Goal: Transaction & Acquisition: Purchase product/service

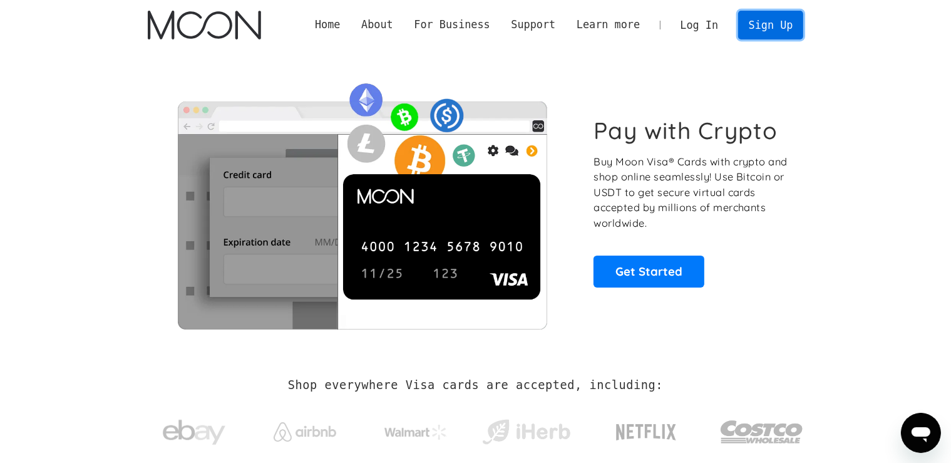
click at [783, 17] on link "Sign Up" at bounding box center [770, 25] width 65 height 28
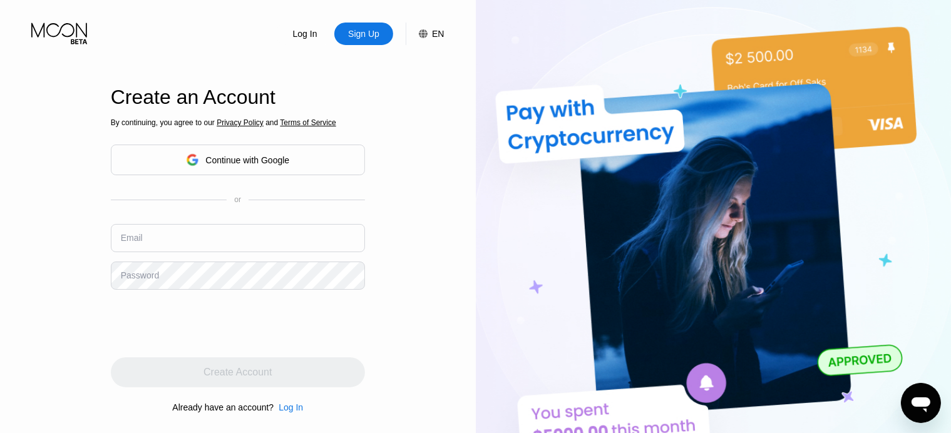
click at [156, 254] on div "Email" at bounding box center [238, 243] width 254 height 38
click at [158, 244] on input "text" at bounding box center [238, 238] width 254 height 28
paste input "[EMAIL_ADDRESS][DOMAIN_NAME]"
type input "[EMAIL_ADDRESS][DOMAIN_NAME]"
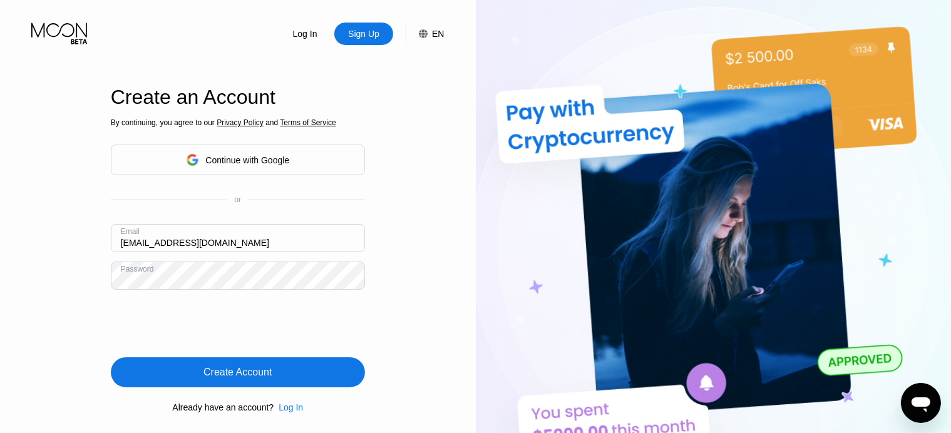
click at [270, 374] on div "Create Account" at bounding box center [237, 372] width 68 height 13
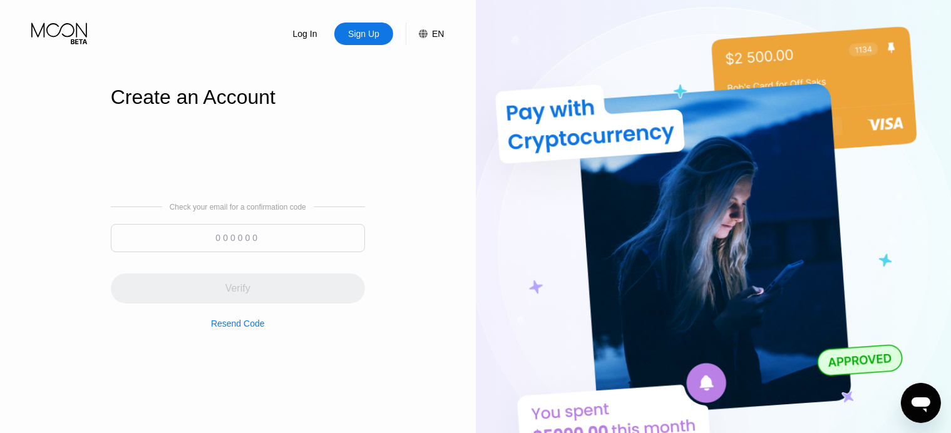
click at [237, 236] on input at bounding box center [238, 238] width 254 height 28
paste input "809086"
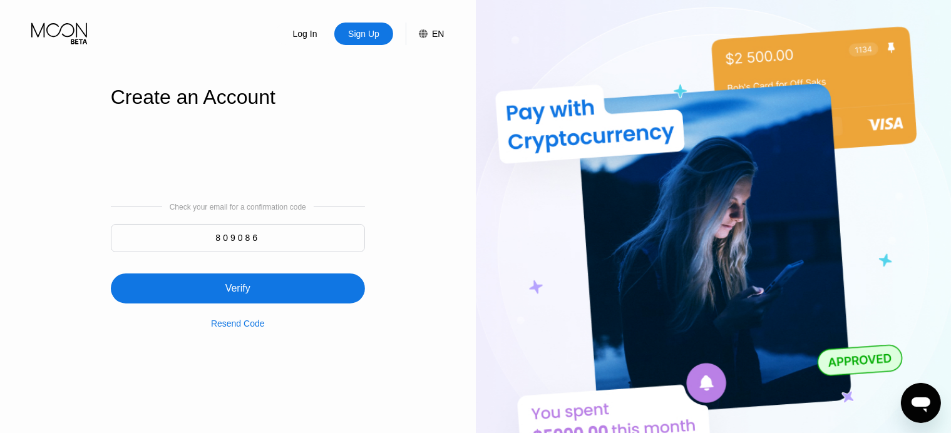
type input "809086"
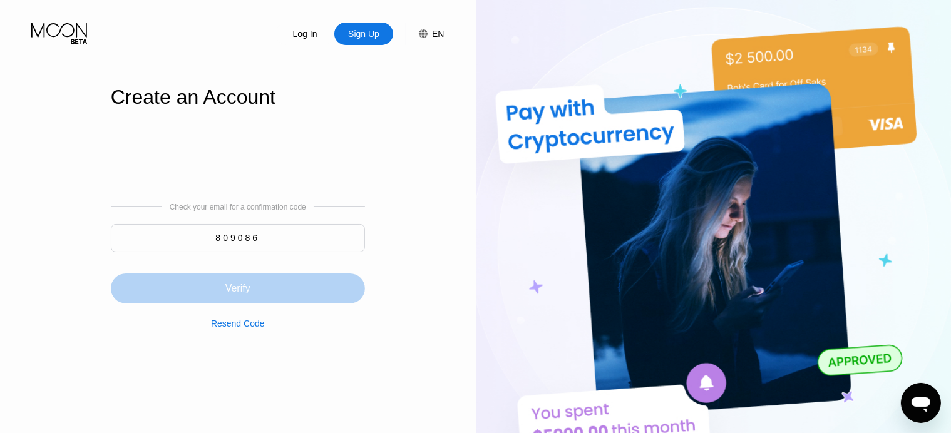
click at [208, 304] on div "Verify" at bounding box center [238, 289] width 254 height 30
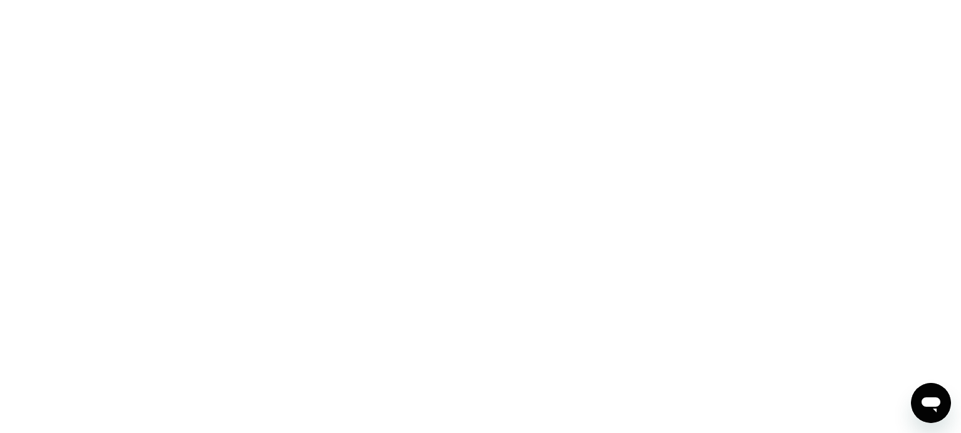
drag, startPoint x: 208, startPoint y: 304, endPoint x: 445, endPoint y: 125, distance: 296.7
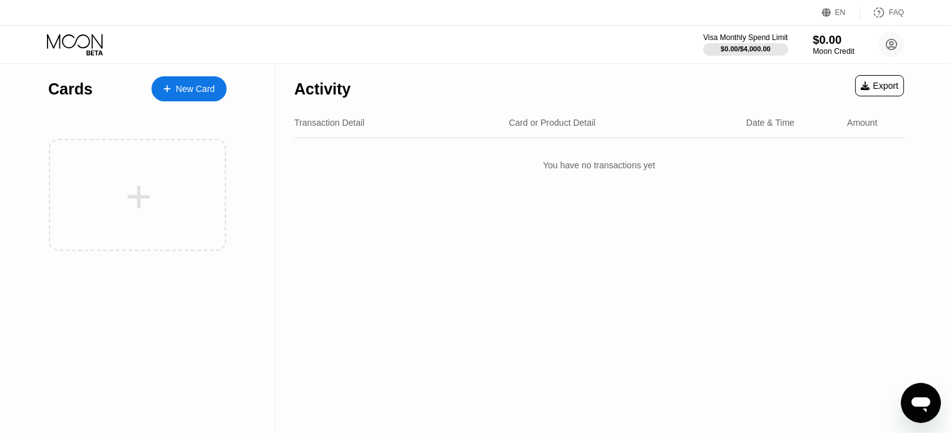
click at [815, 46] on div "$0.00" at bounding box center [833, 39] width 42 height 13
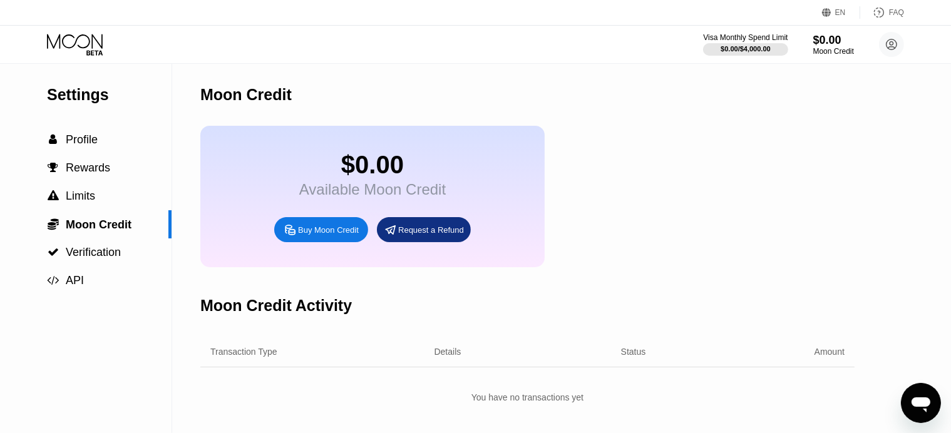
click at [304, 235] on div "Buy Moon Credit" at bounding box center [328, 230] width 61 height 11
type input "0"
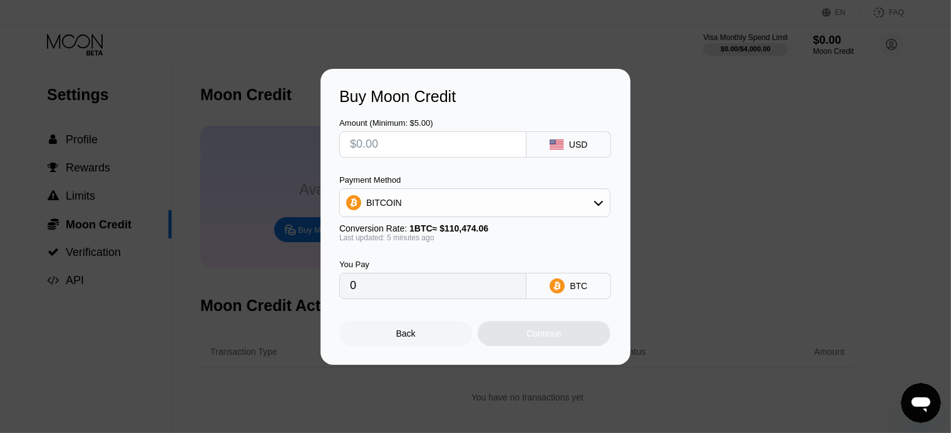
click at [386, 139] on input "text" at bounding box center [433, 144] width 166 height 25
click at [397, 144] on input "text" at bounding box center [433, 144] width 166 height 25
type input "$100"
type input "0.00090632"
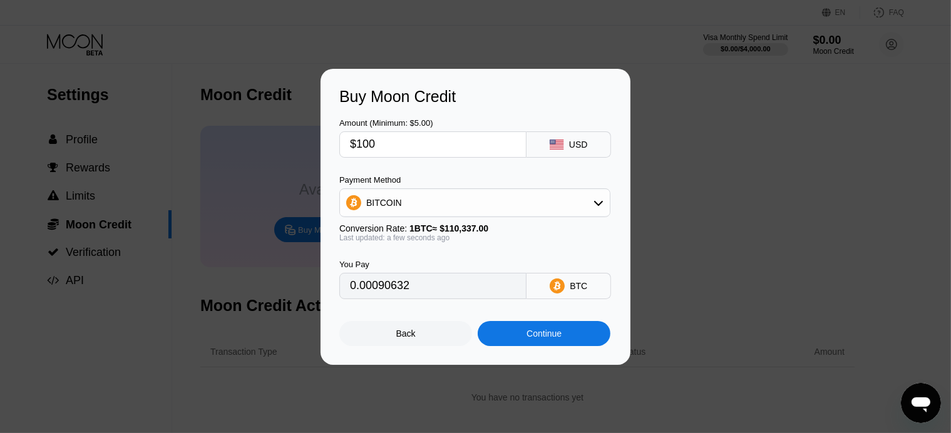
type input "$100"
click at [437, 250] on div "You Pay 0.00090632 BTC" at bounding box center [475, 270] width 272 height 57
click at [522, 335] on div "Continue" at bounding box center [544, 333] width 133 height 25
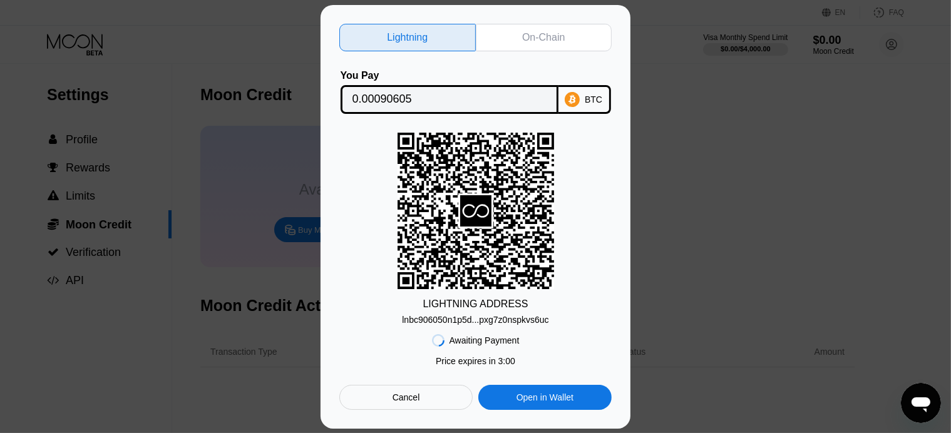
click at [569, 36] on div "On-Chain" at bounding box center [544, 38] width 136 height 28
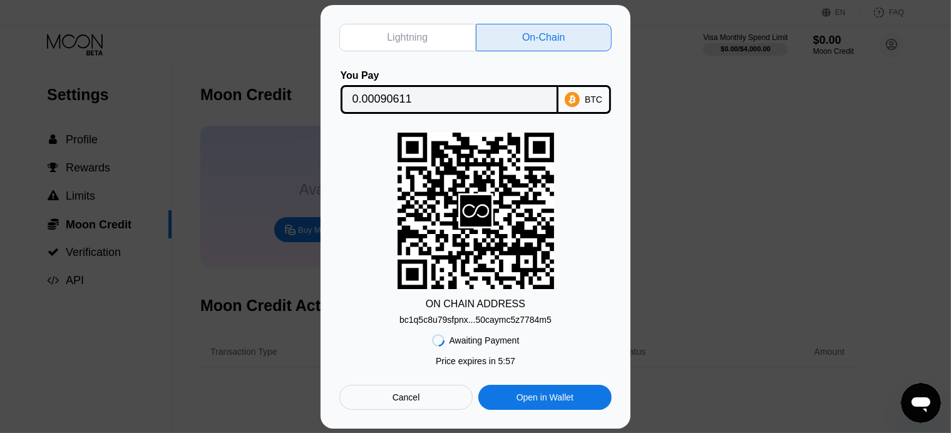
click at [474, 93] on input "0.00090611" at bounding box center [449, 99] width 194 height 25
click at [456, 316] on div "bc1q5c8u79sfpnx...50caymc5z7784m5" at bounding box center [475, 320] width 152 height 10
click at [371, 106] on input "0.00090611" at bounding box center [449, 99] width 194 height 25
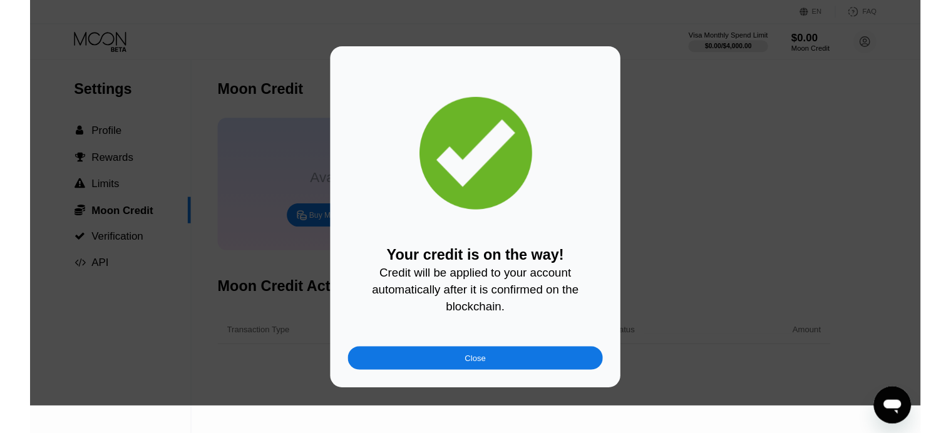
click at [470, 370] on div "Close" at bounding box center [475, 382] width 272 height 25
type input "0"
